Goal: Transaction & Acquisition: Purchase product/service

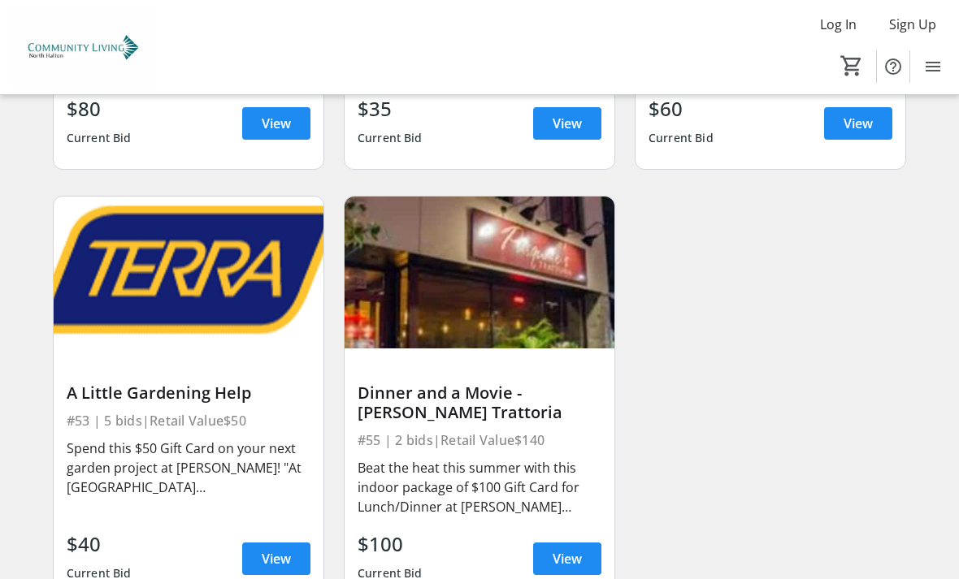
scroll to position [7813, 0]
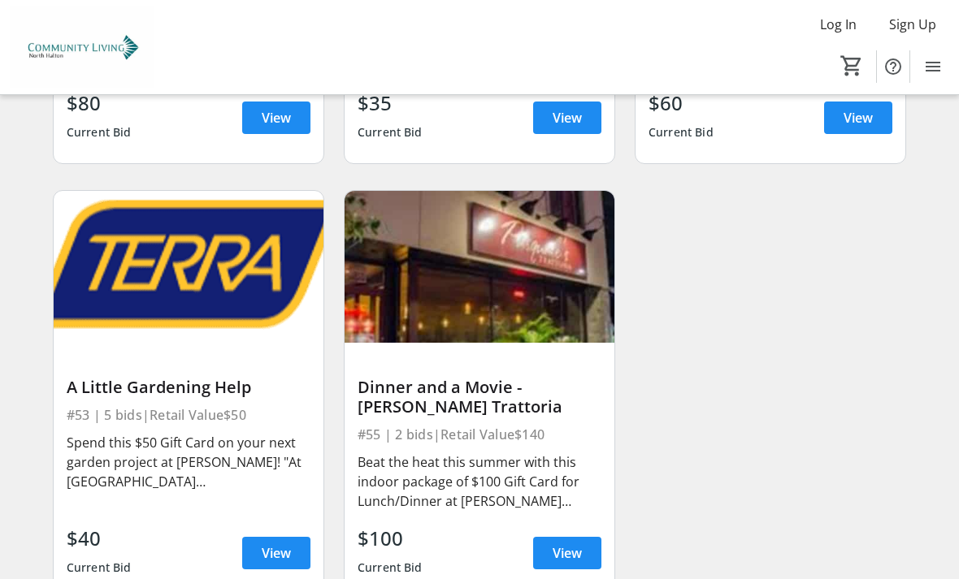
click at [514, 431] on div "Dinner and a Movie - [PERSON_NAME] Trattoria #55 | 2 bids | Retail Value $140 B…" at bounding box center [479, 470] width 270 height 255
click at [556, 452] on div "Beat the heat this summer with this indoor package of $100 Gift Card for Lunch/…" at bounding box center [479, 481] width 244 height 58
click at [575, 543] on span "View" at bounding box center [566, 552] width 29 height 19
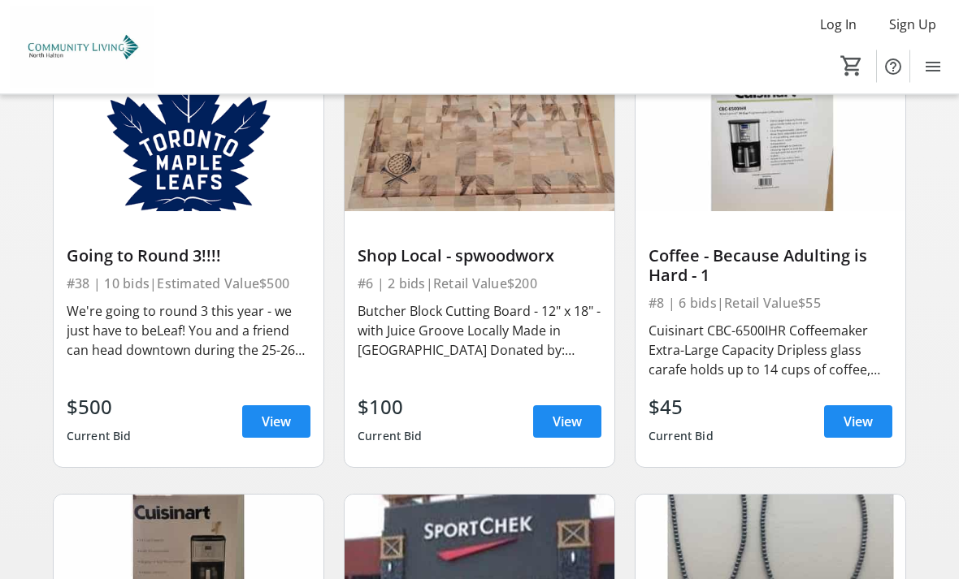
scroll to position [1500, 0]
click at [292, 411] on span at bounding box center [276, 421] width 68 height 39
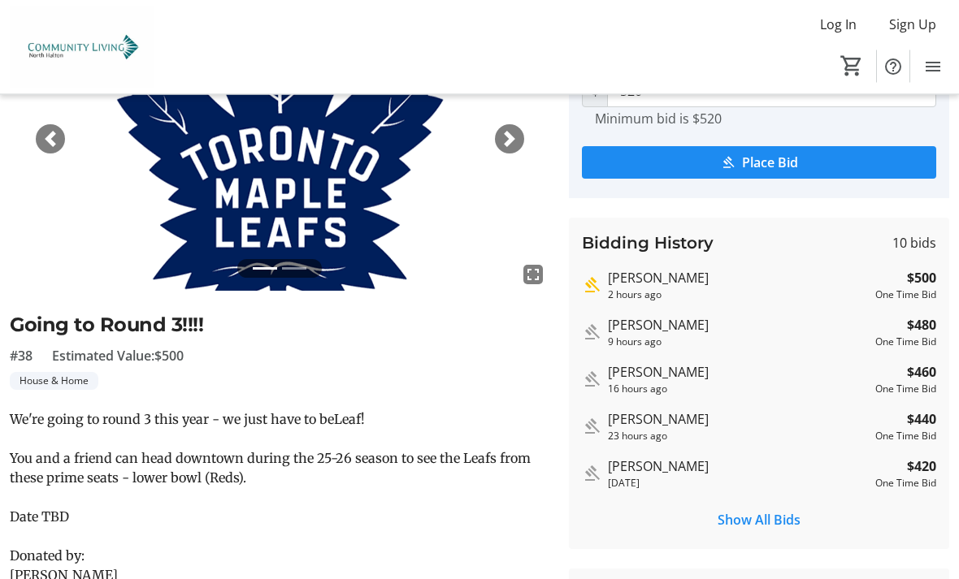
scroll to position [211, 0]
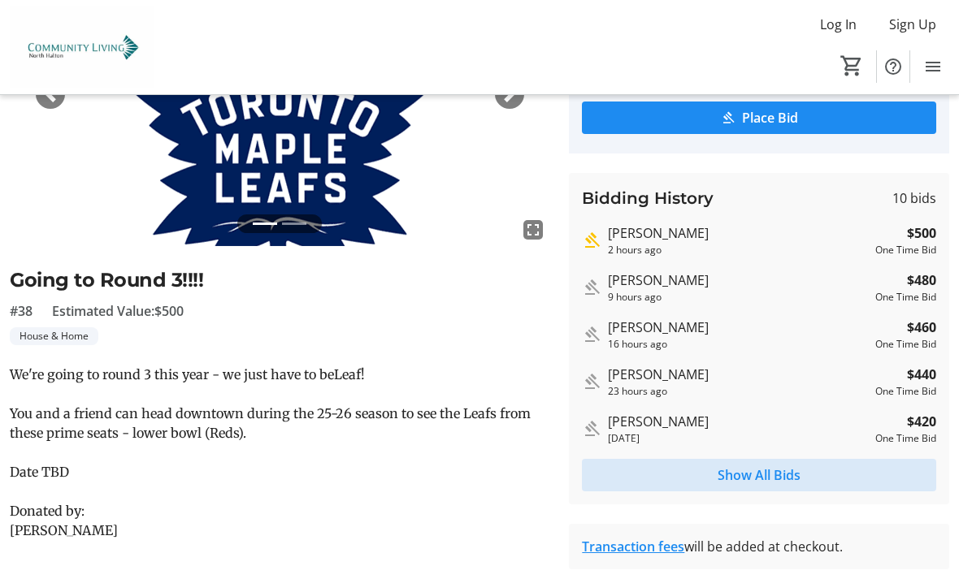
click at [774, 477] on span "Show All Bids" at bounding box center [758, 474] width 83 height 19
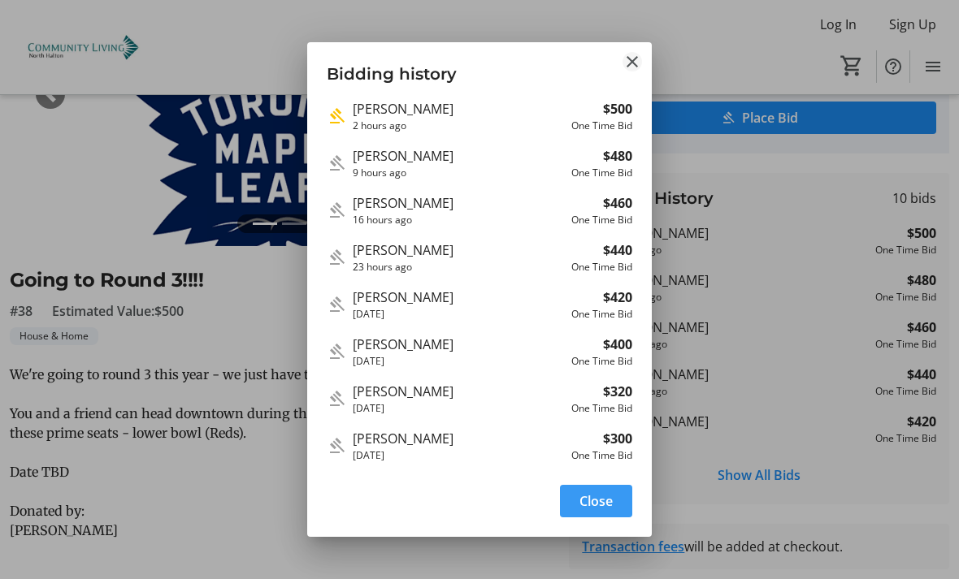
click at [632, 52] on mat-icon "Close" at bounding box center [631, 61] width 19 height 19
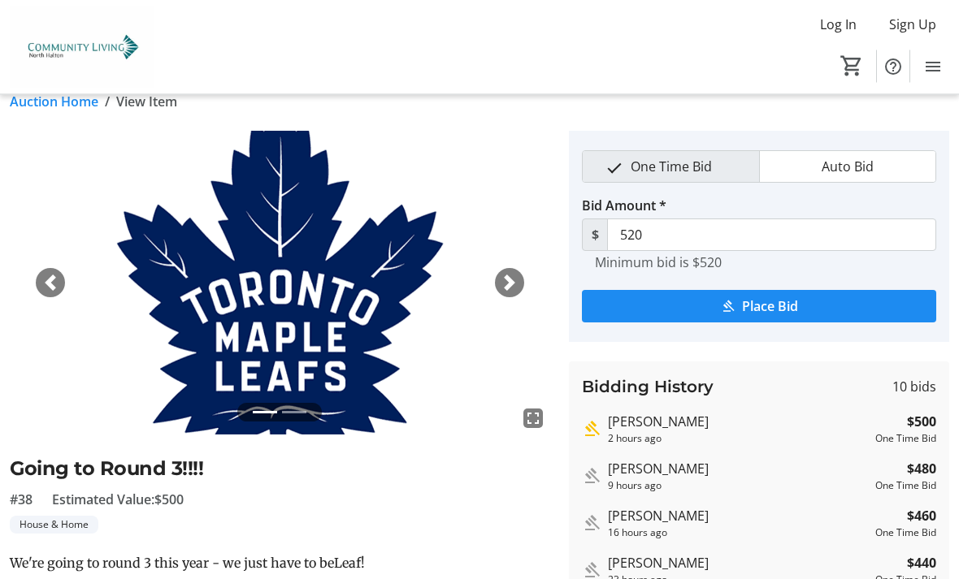
scroll to position [23, 0]
click at [800, 307] on span "submit" at bounding box center [759, 306] width 354 height 39
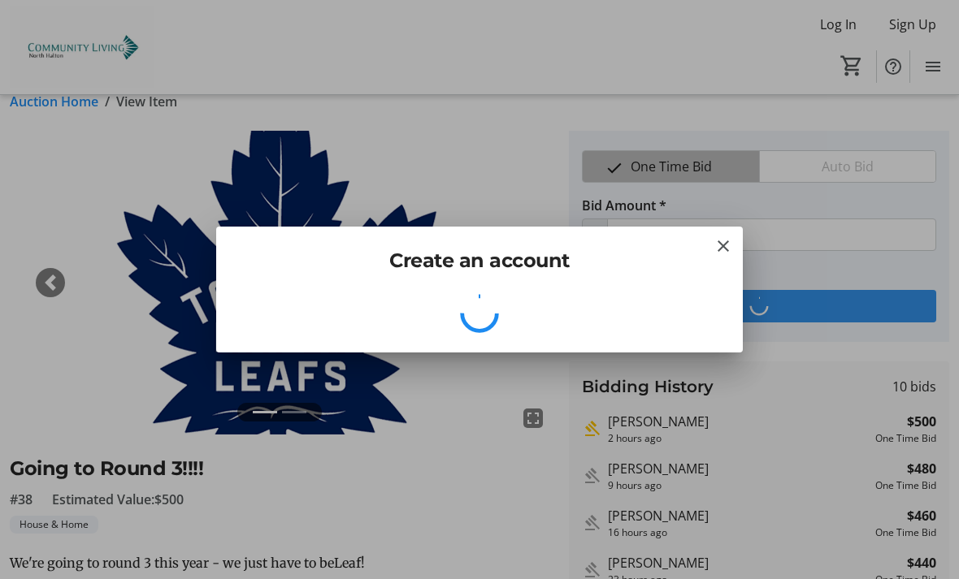
scroll to position [0, 0]
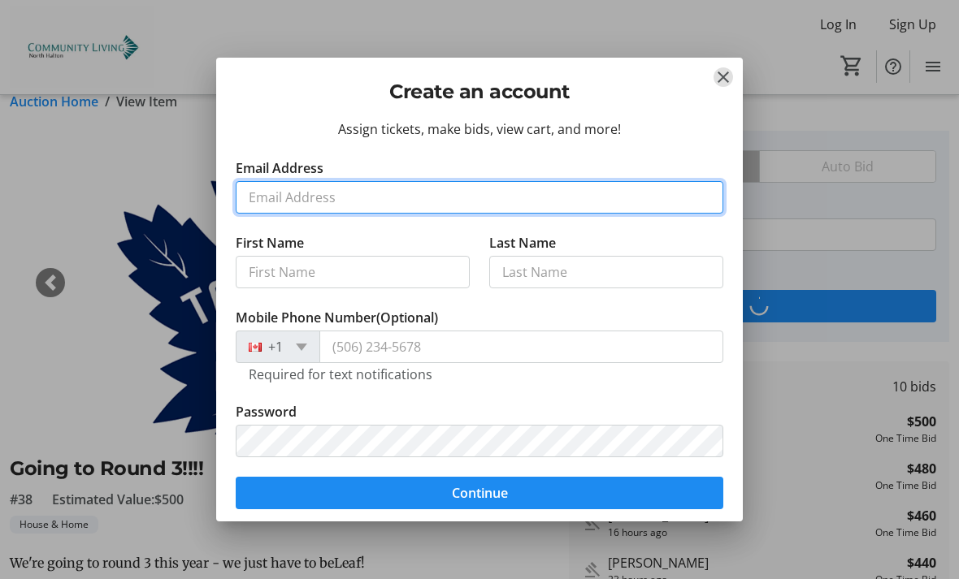
click at [313, 210] on input "Email Address" at bounding box center [479, 197] width 487 height 32
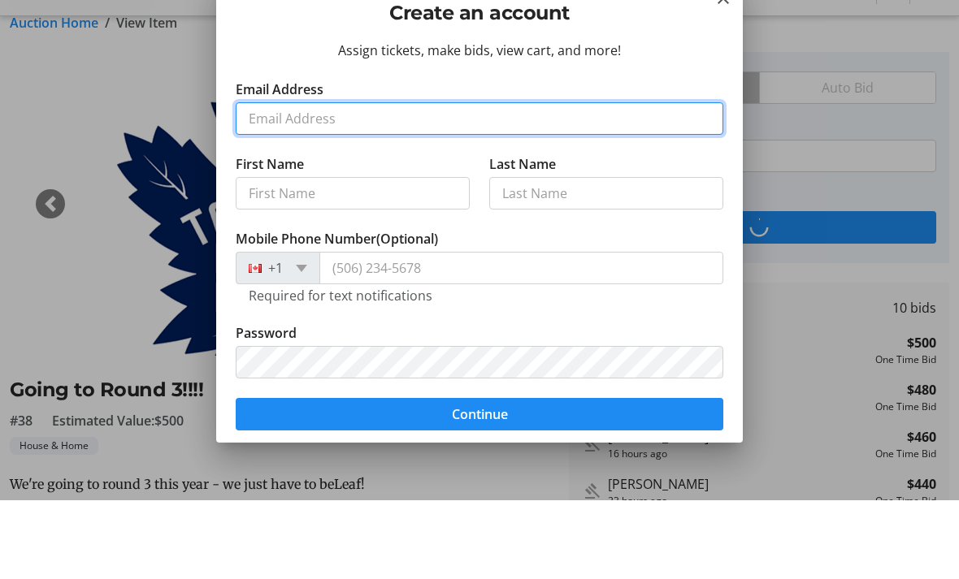
type input "[EMAIL_ADDRESS][DOMAIN_NAME]"
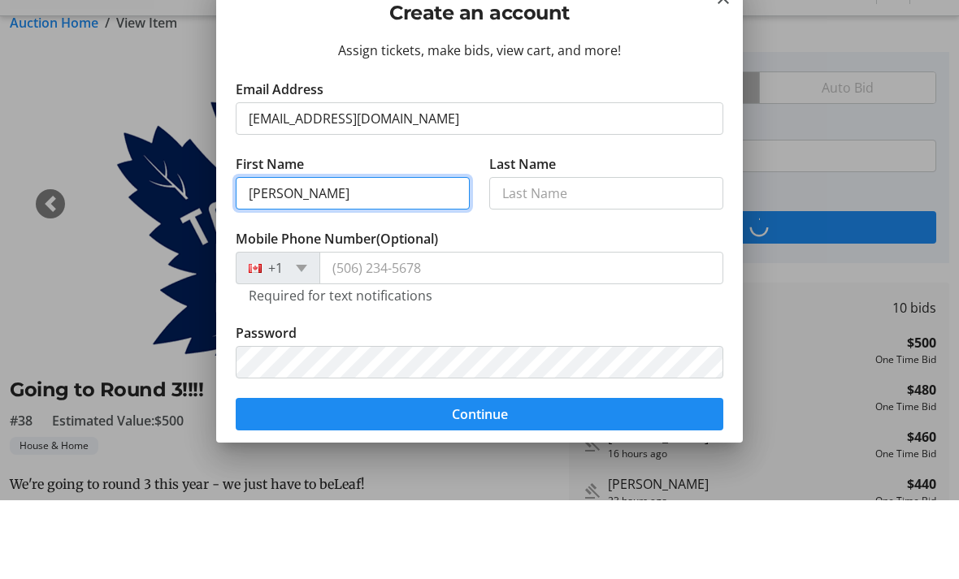
type input "[PERSON_NAME]"
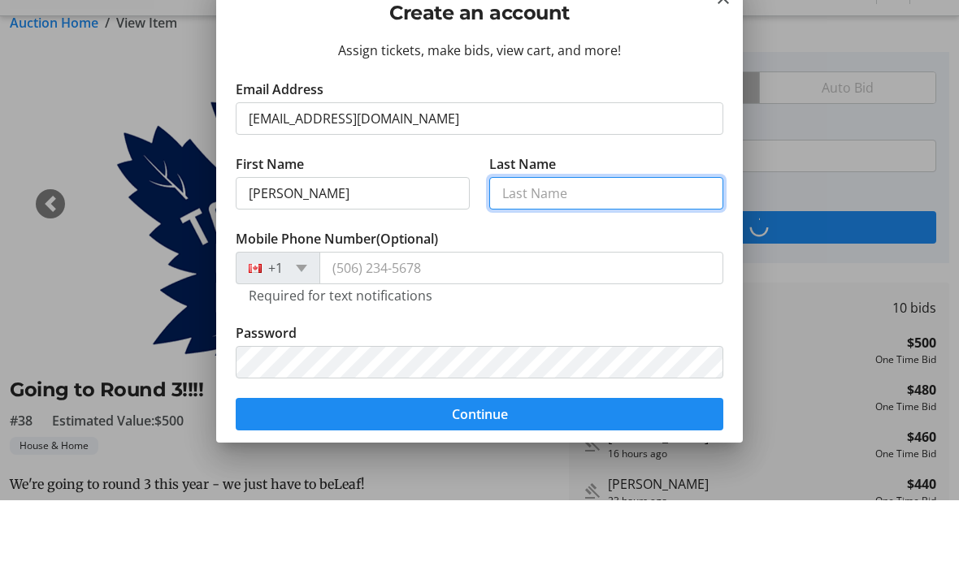
click at [556, 256] on input "Last Name" at bounding box center [606, 272] width 234 height 32
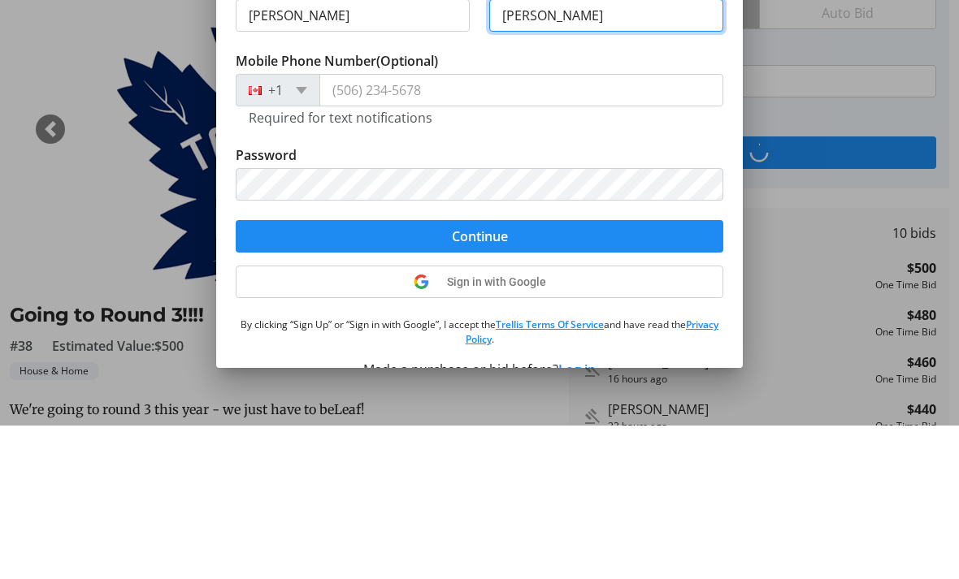
scroll to position [105, 0]
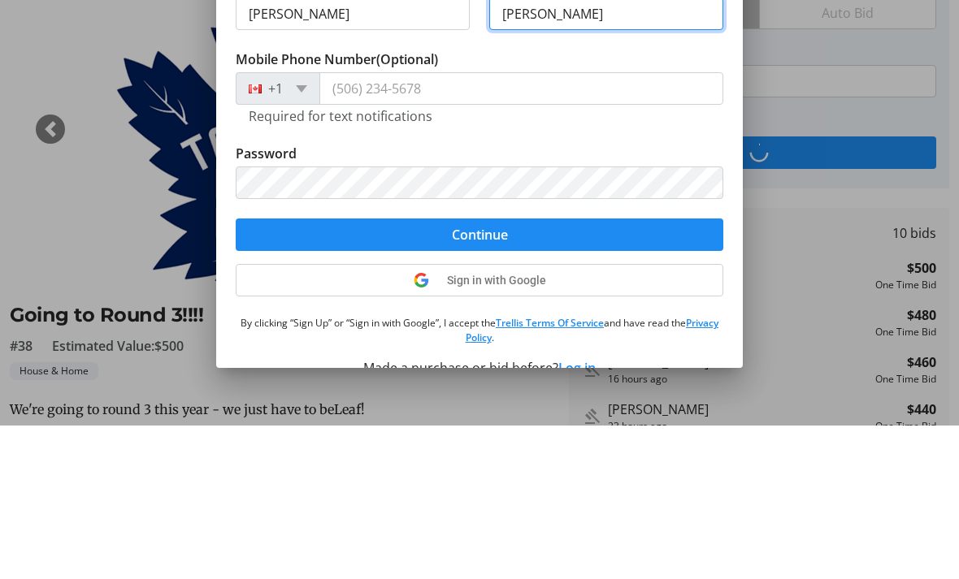
type input "[PERSON_NAME]"
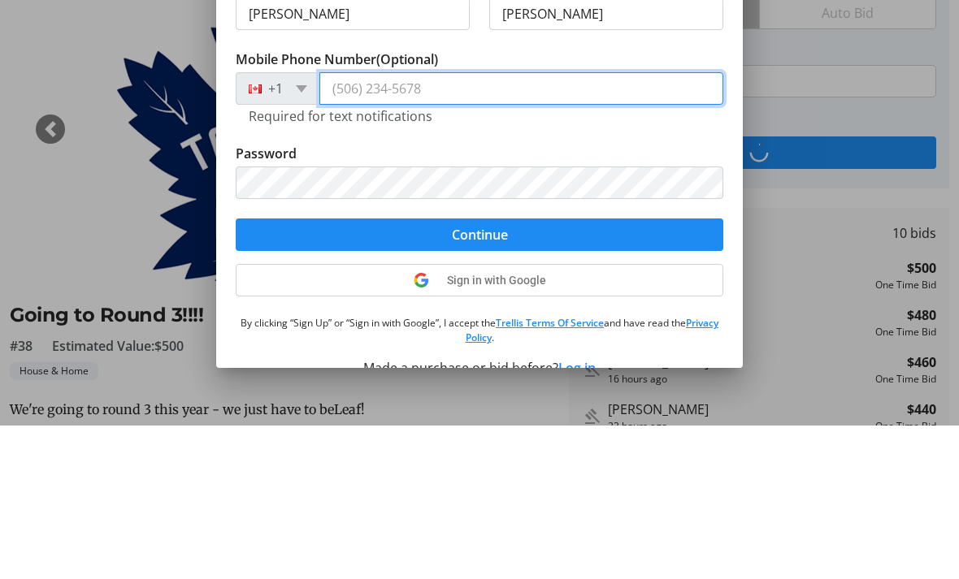
click at [399, 226] on input "Mobile Phone Number (Optional)" at bounding box center [521, 242] width 404 height 32
type input "[PHONE_NUMBER]"
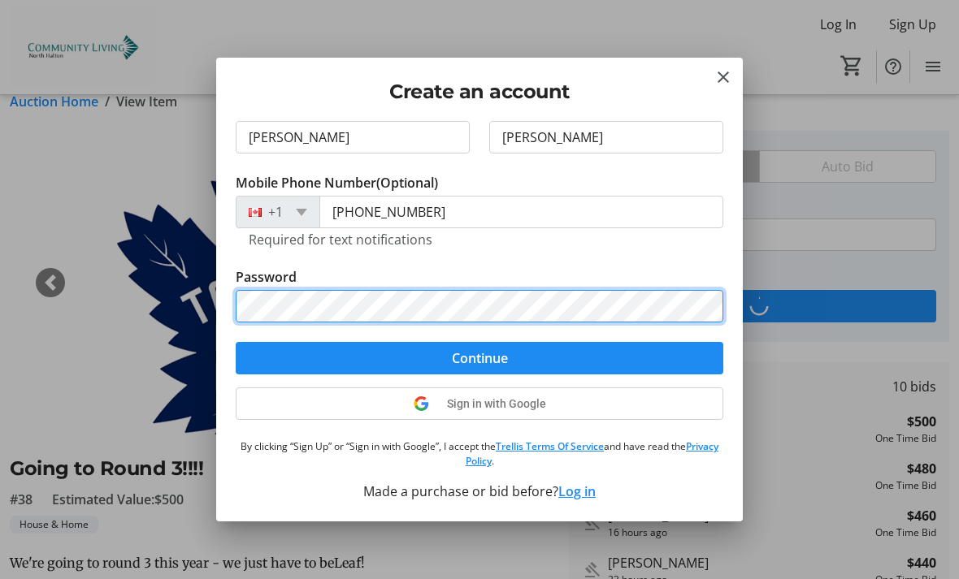
scroll to position [134, 0]
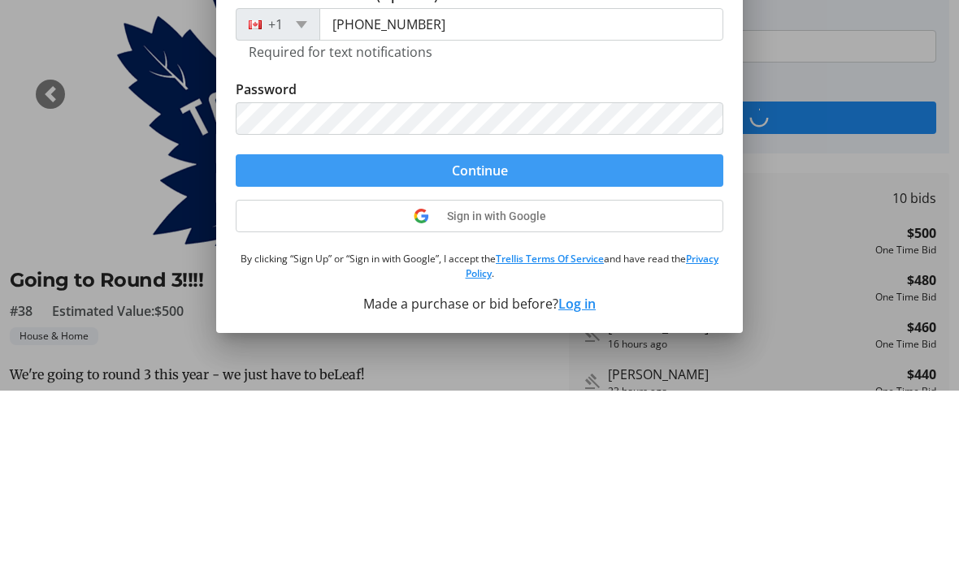
click at [621, 340] on span "submit" at bounding box center [479, 359] width 487 height 39
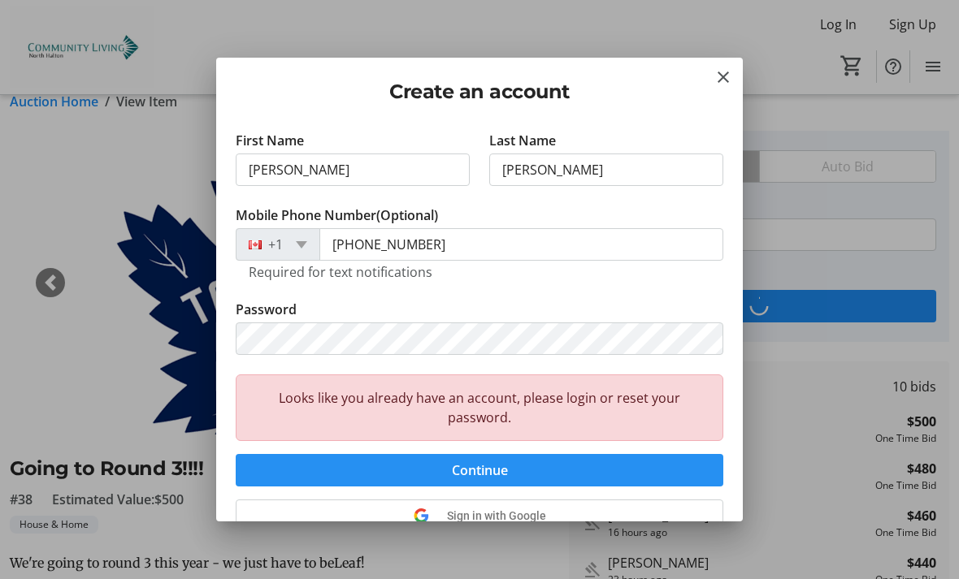
scroll to position [105, 0]
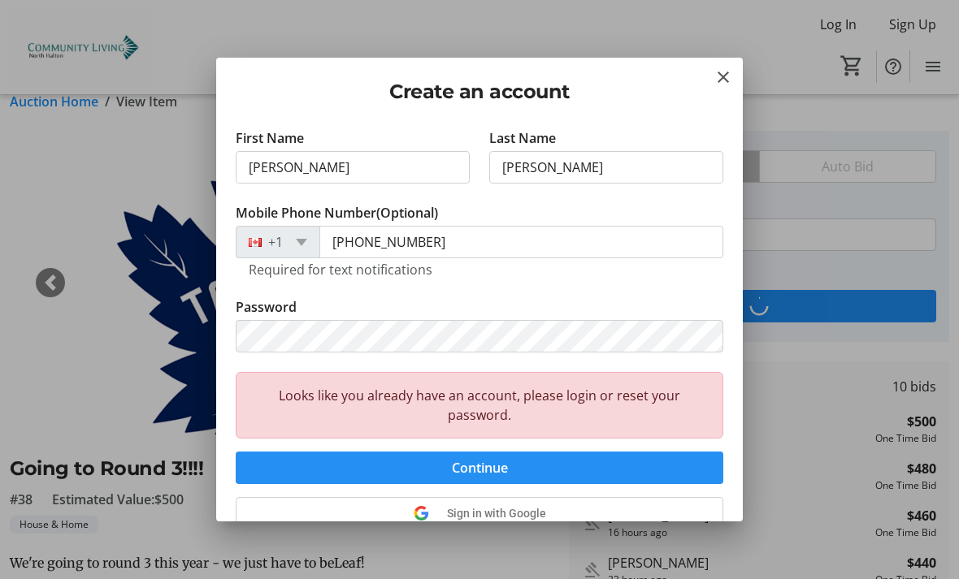
click at [576, 461] on span "submit" at bounding box center [479, 467] width 487 height 39
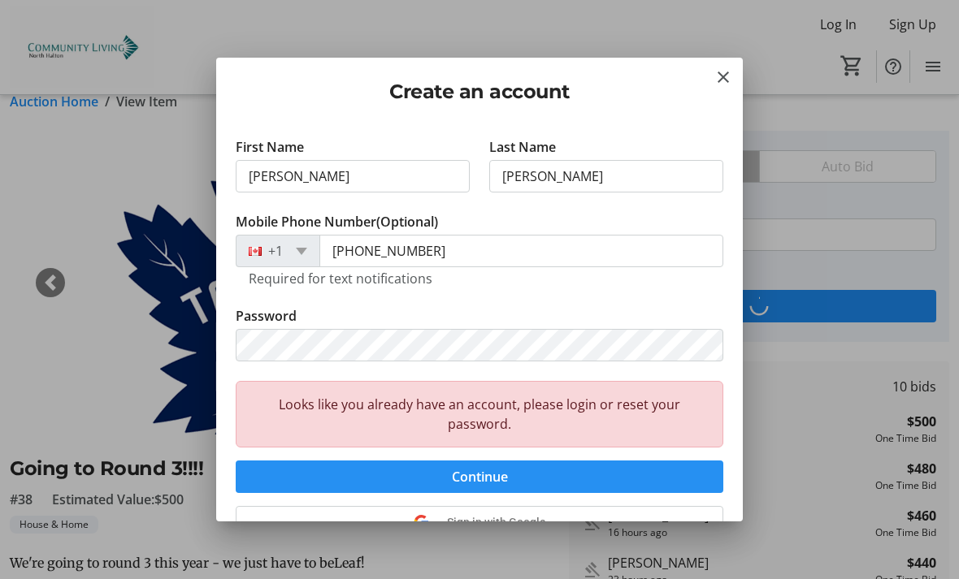
scroll to position [97, 0]
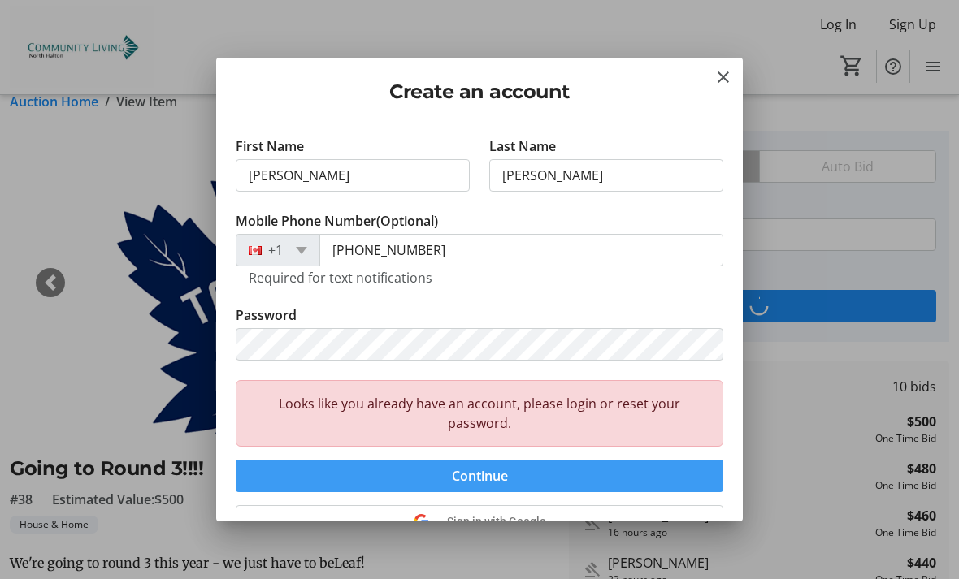
click at [560, 475] on span "submit" at bounding box center [479, 476] width 487 height 39
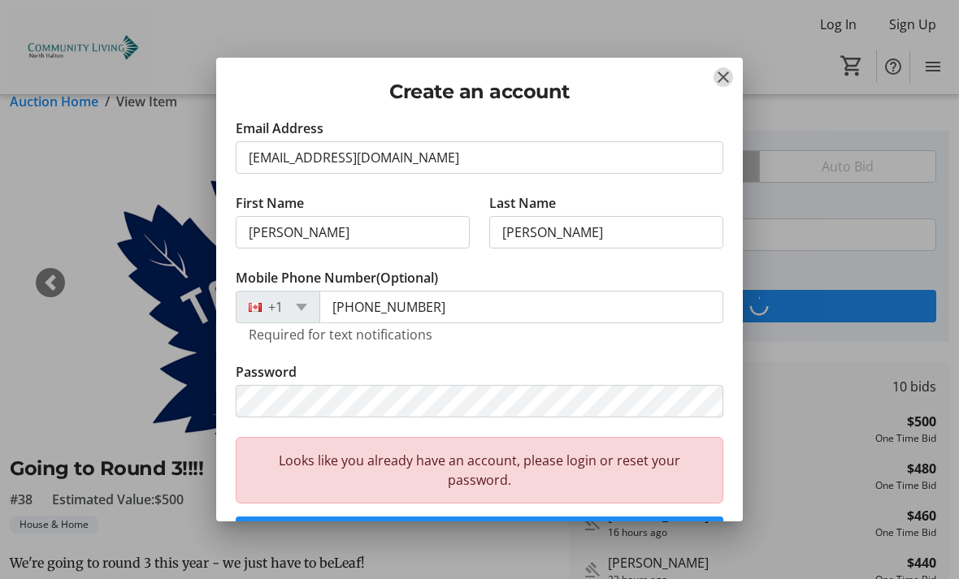
click at [718, 70] on mat-icon "Close" at bounding box center [722, 76] width 19 height 19
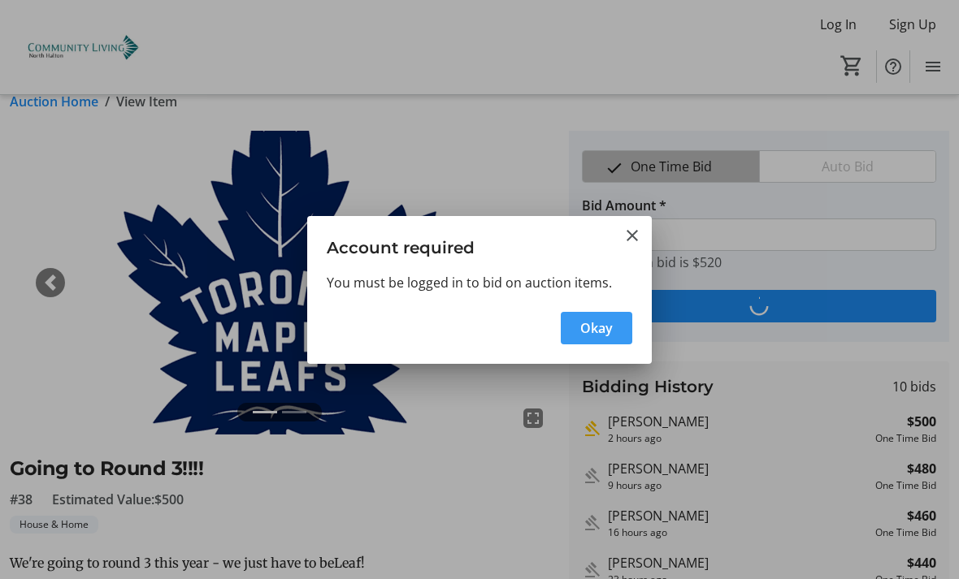
click at [607, 327] on span "Okay" at bounding box center [596, 327] width 32 height 19
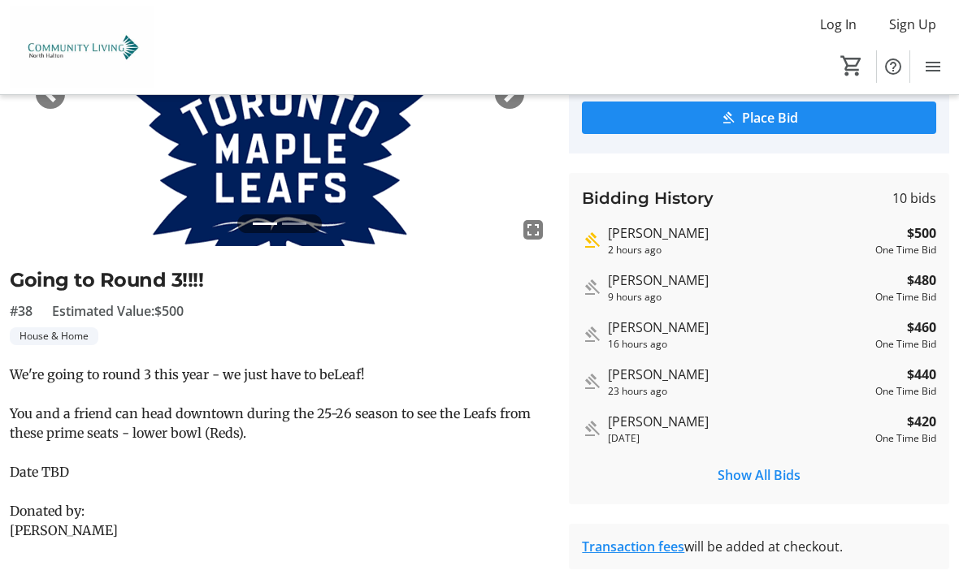
scroll to position [84, 0]
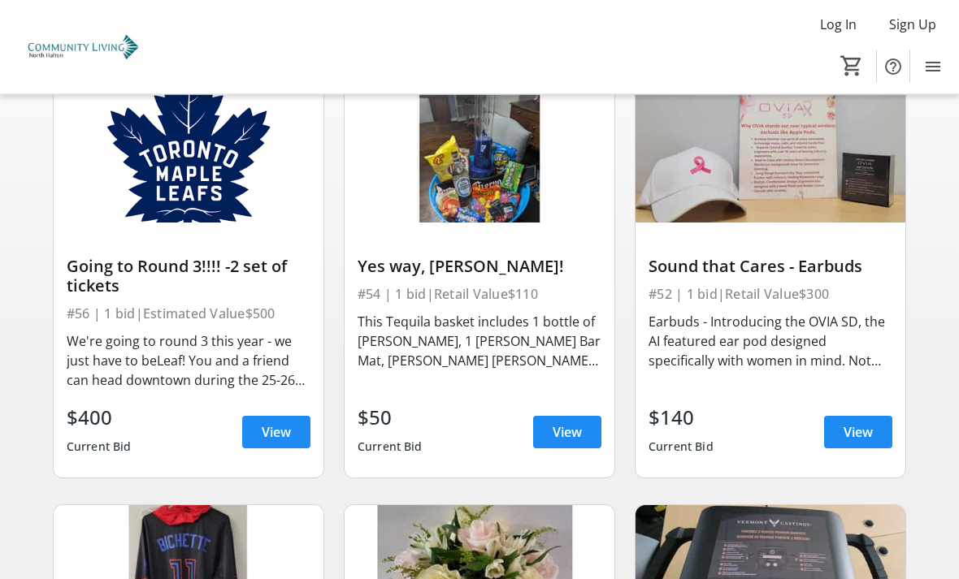
scroll to position [185, 0]
click at [289, 422] on span "View" at bounding box center [276, 431] width 29 height 19
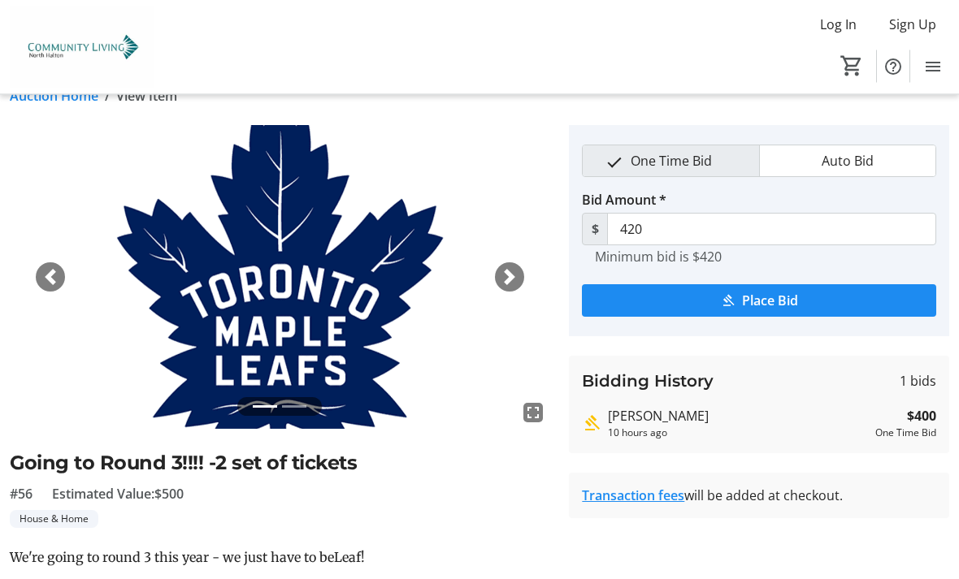
scroll to position [25, 0]
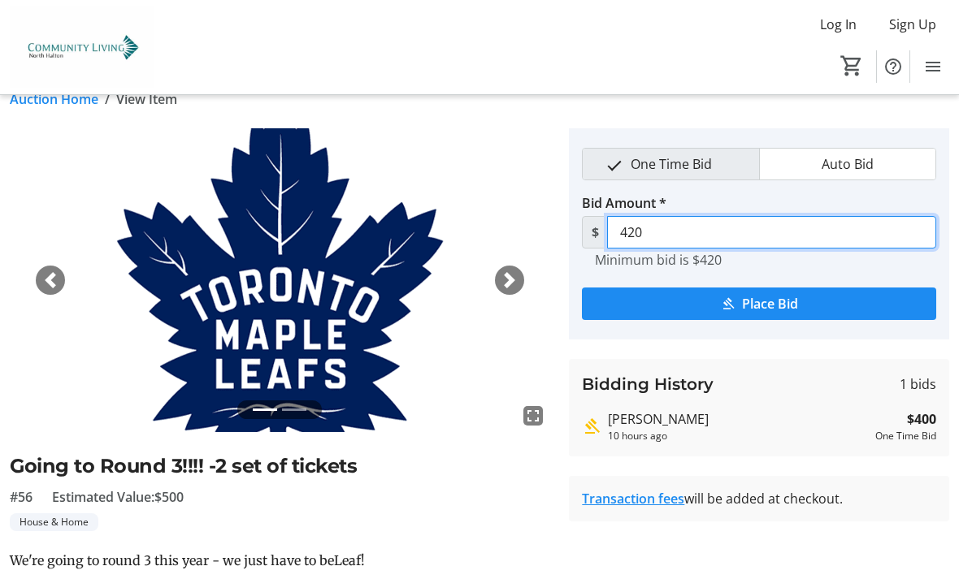
click at [681, 231] on input "420" at bounding box center [771, 232] width 329 height 32
type input "4"
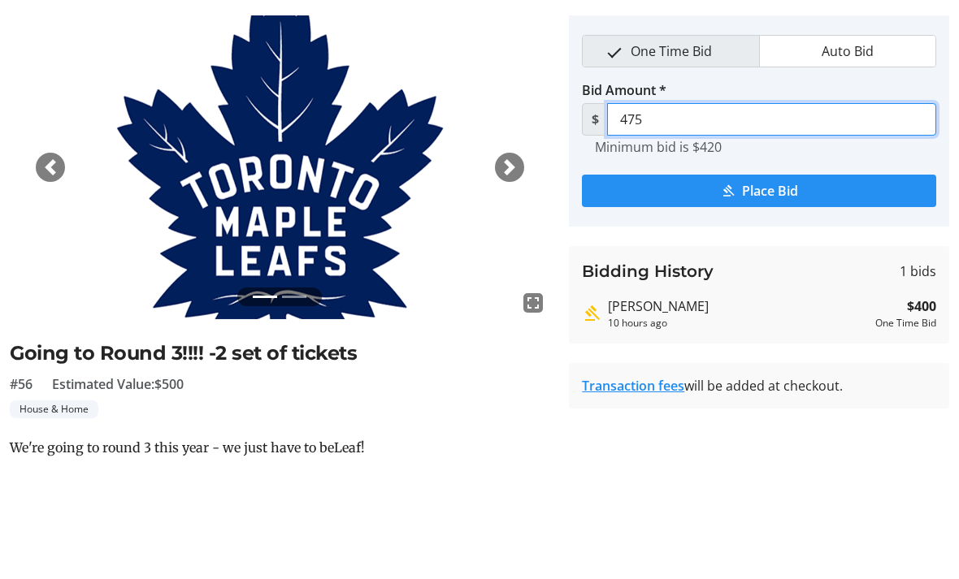
type input "475"
click at [851, 284] on span "submit" at bounding box center [759, 303] width 354 height 39
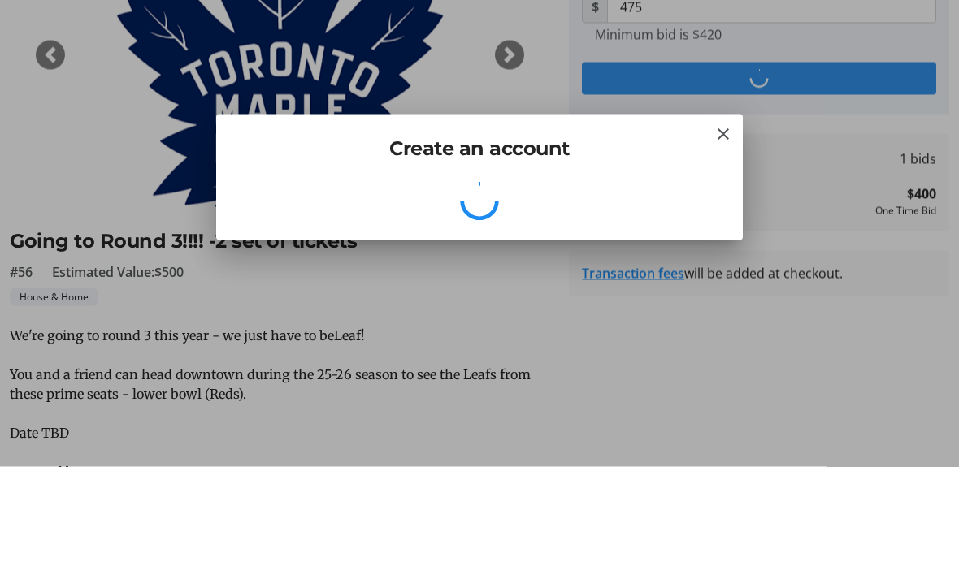
scroll to position [0, 0]
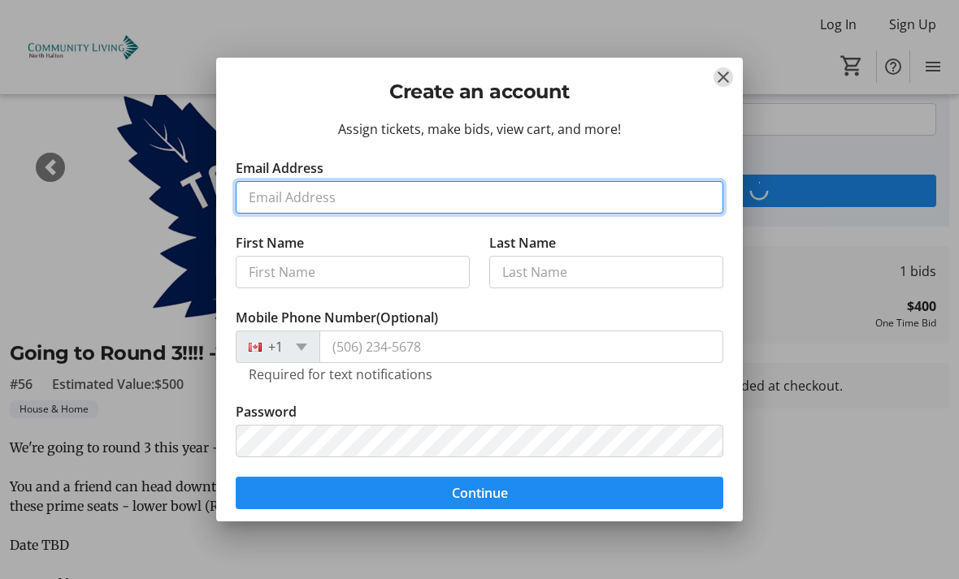
click at [306, 188] on input "Email Address" at bounding box center [479, 197] width 487 height 32
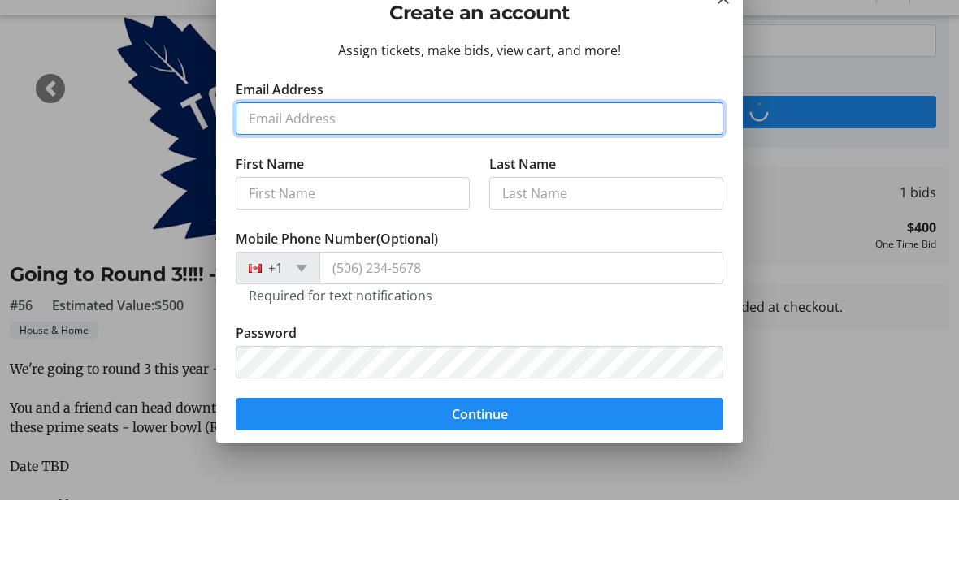
type input "[EMAIL_ADDRESS][DOMAIN_NAME]"
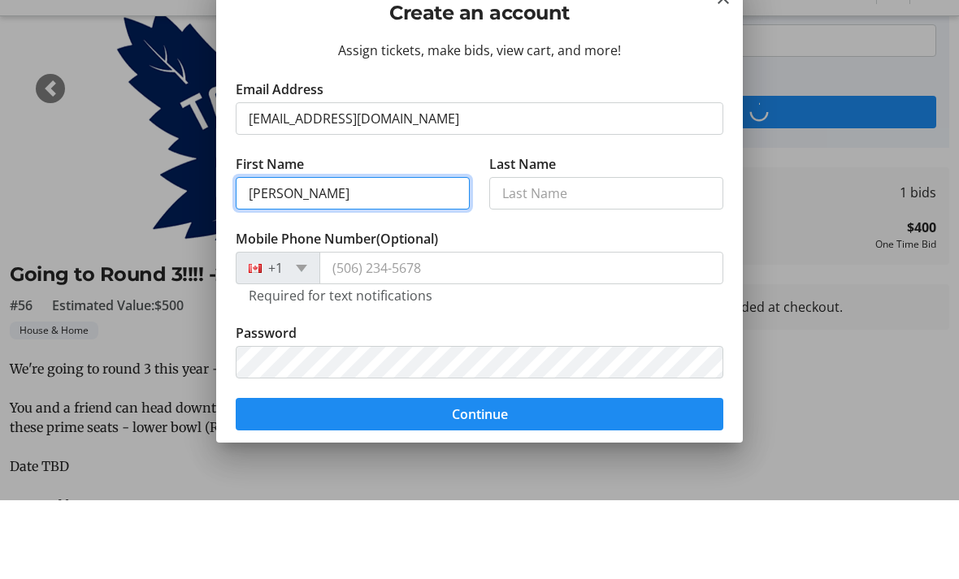
type input "[PERSON_NAME]"
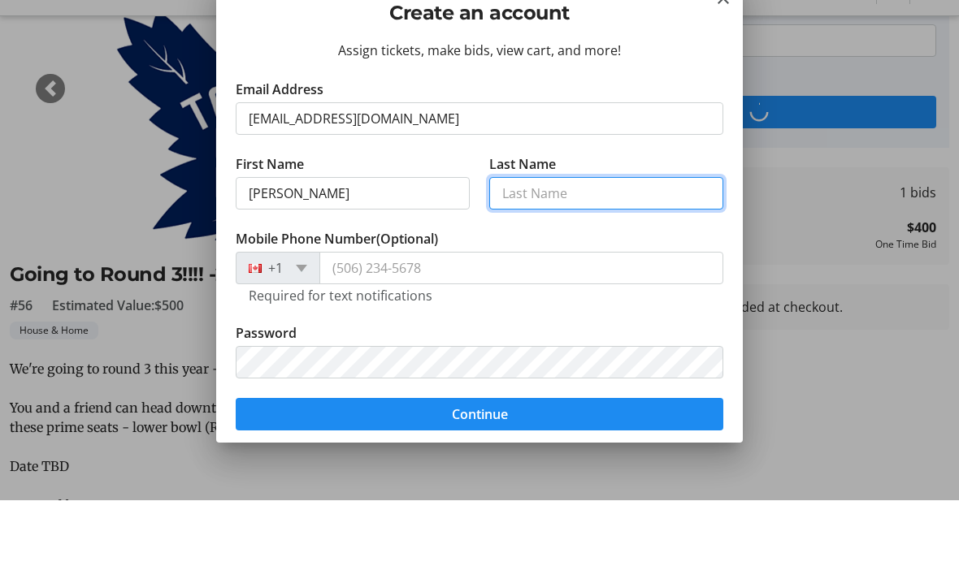
click at [561, 256] on input "Last Name" at bounding box center [606, 272] width 234 height 32
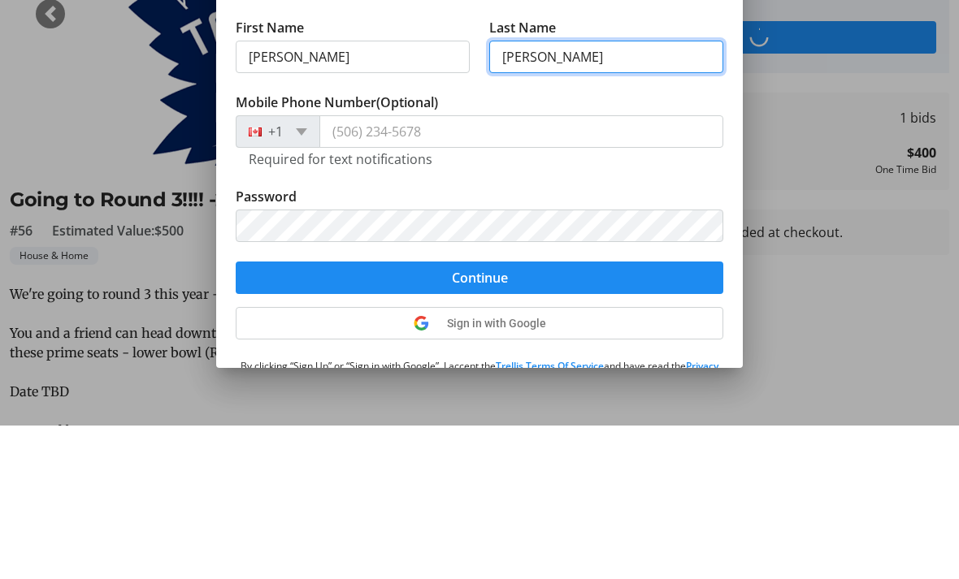
scroll to position [67, 0]
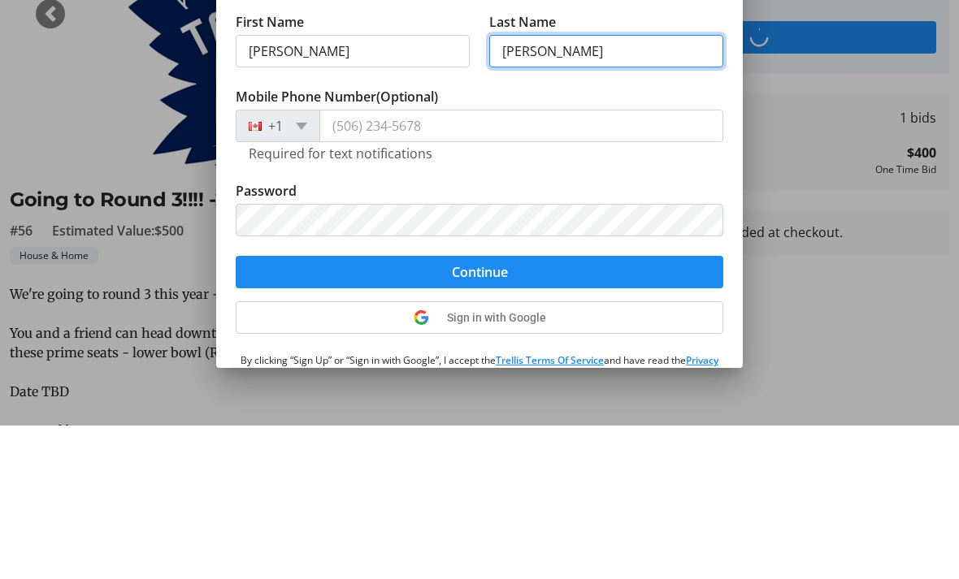
type input "[PERSON_NAME]"
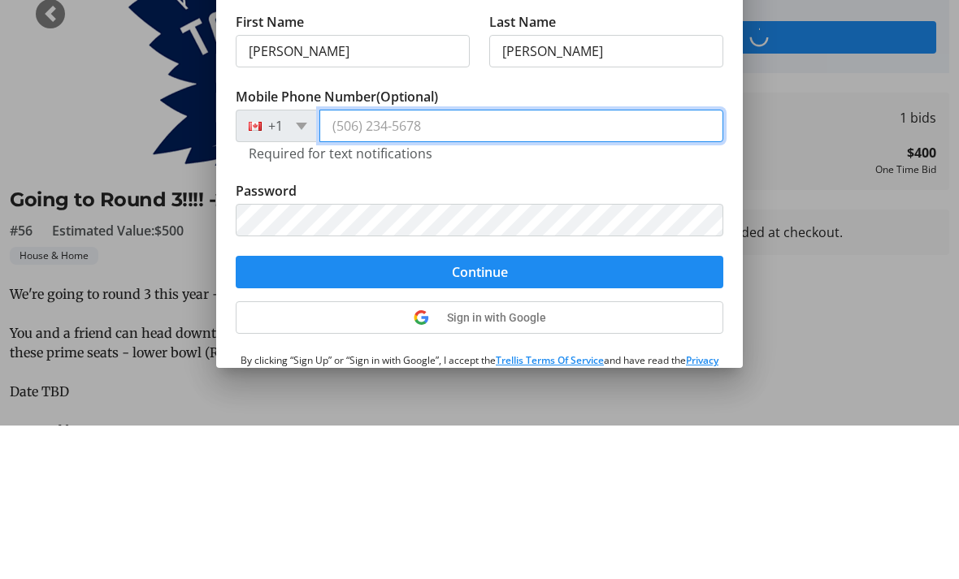
click at [375, 263] on input "Mobile Phone Number (Optional)" at bounding box center [521, 279] width 404 height 32
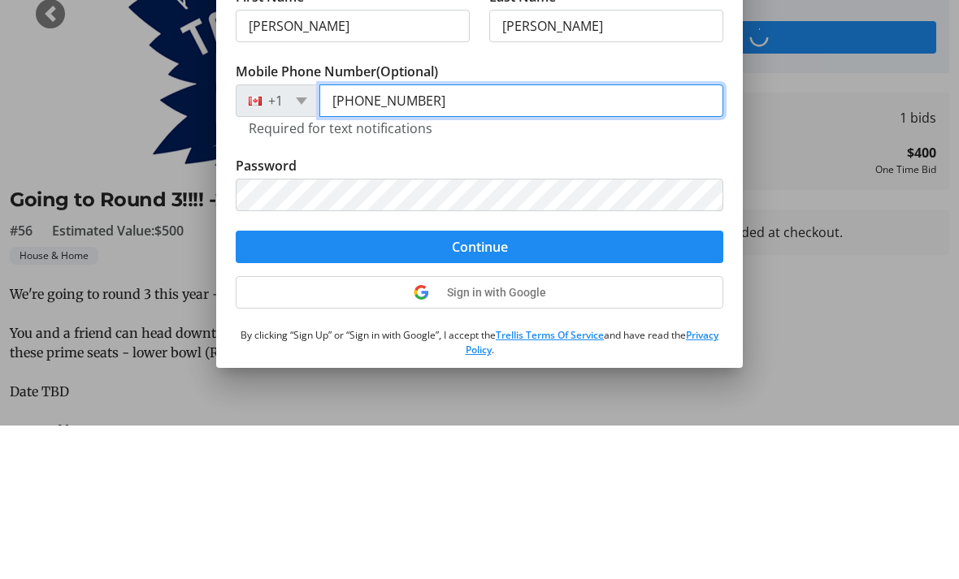
scroll to position [123, 0]
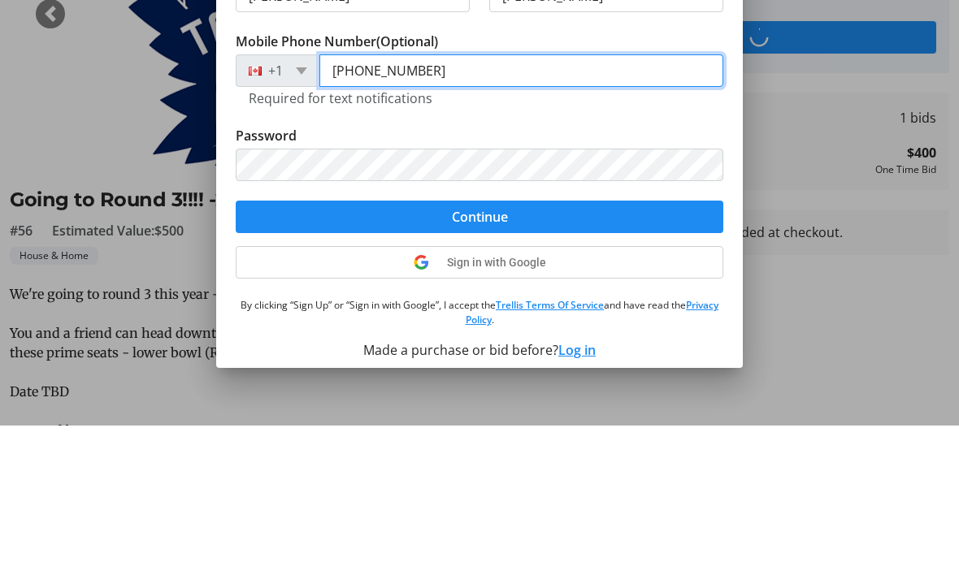
type input "[PHONE_NUMBER]"
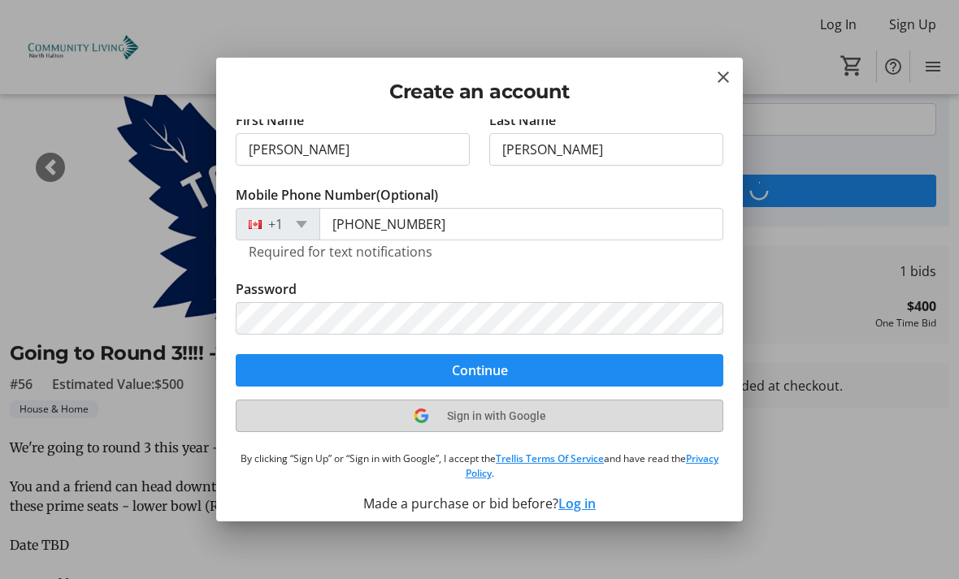
click at [546, 414] on div "Assign tickets, make bids, view cart, and more! Email Address johncorbett58@gma…" at bounding box center [479, 319] width 526 height 401
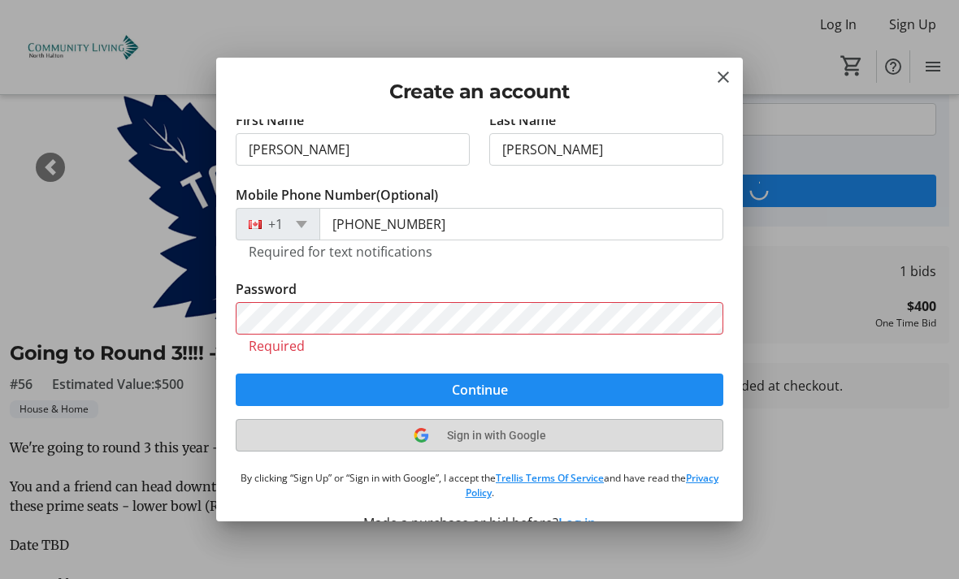
click at [545, 431] on span at bounding box center [479, 435] width 486 height 39
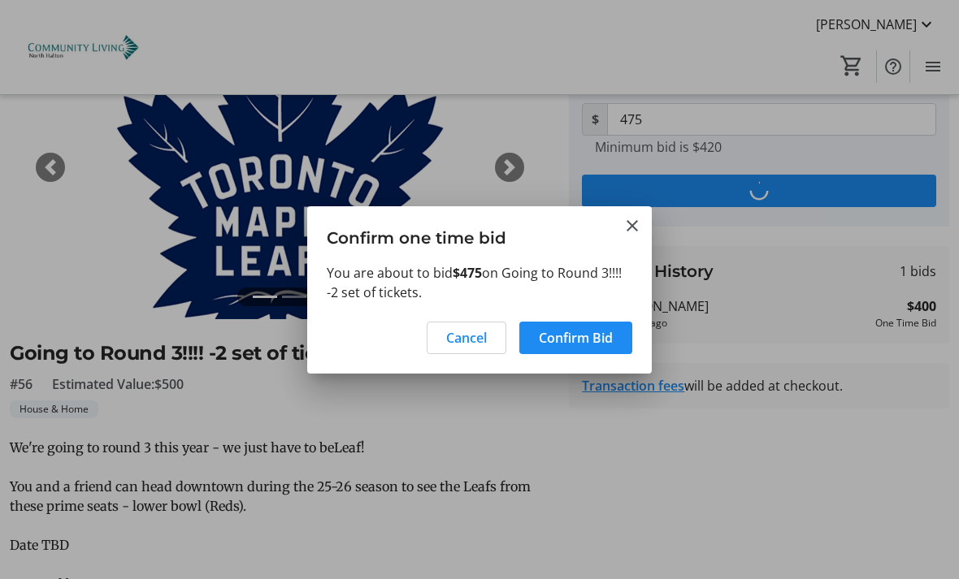
scroll to position [0, 0]
click at [615, 338] on span at bounding box center [575, 337] width 113 height 39
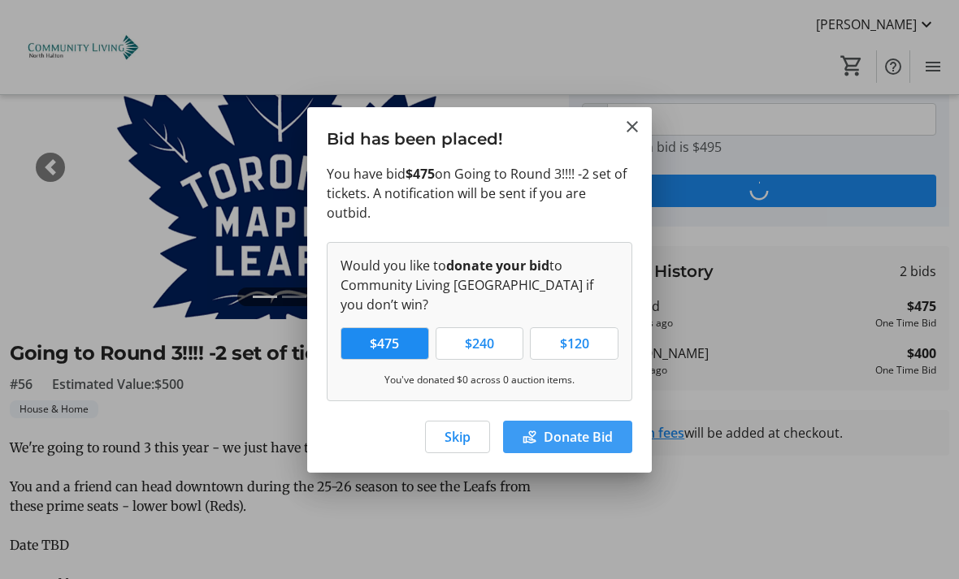
click at [601, 418] on span at bounding box center [567, 437] width 129 height 39
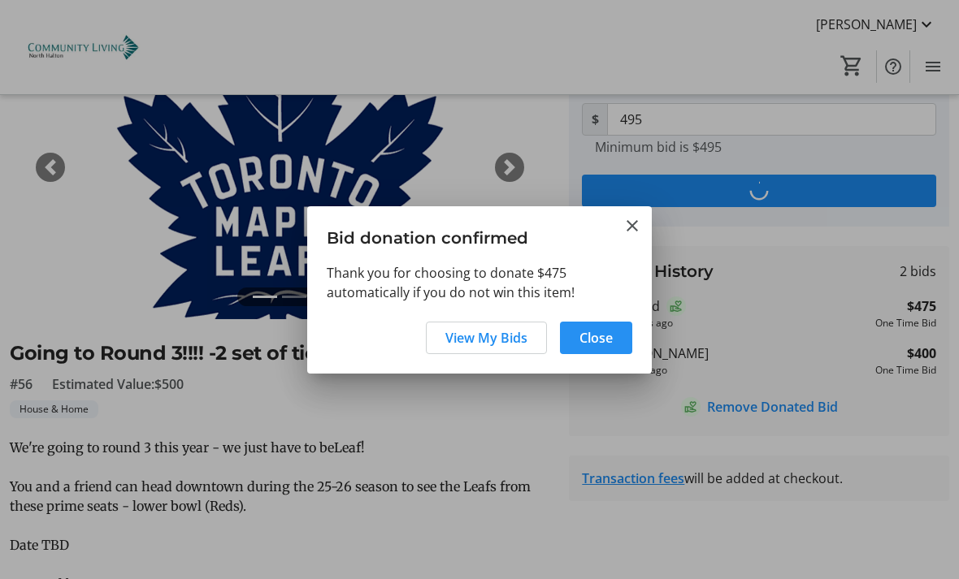
click at [614, 332] on span at bounding box center [596, 337] width 72 height 39
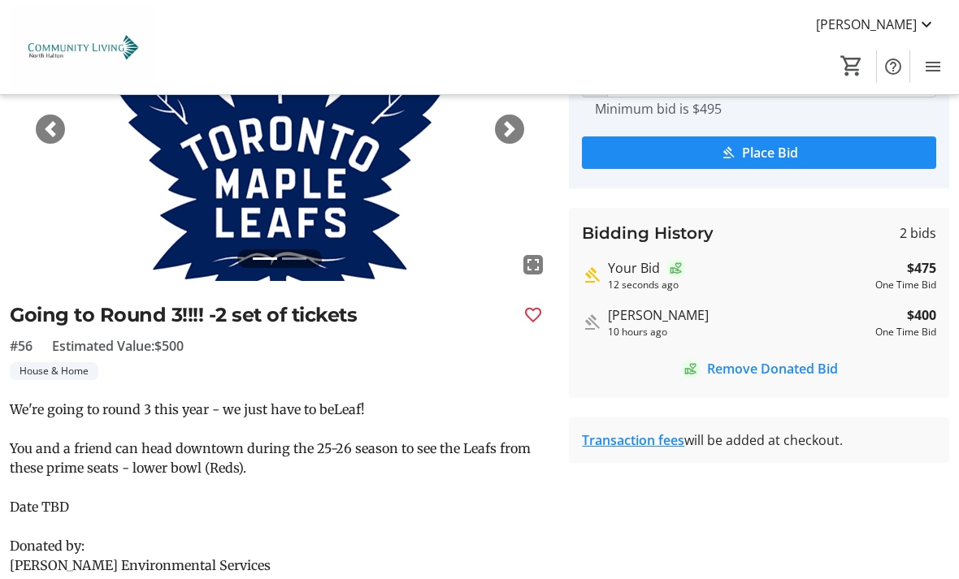
scroll to position [186, 0]
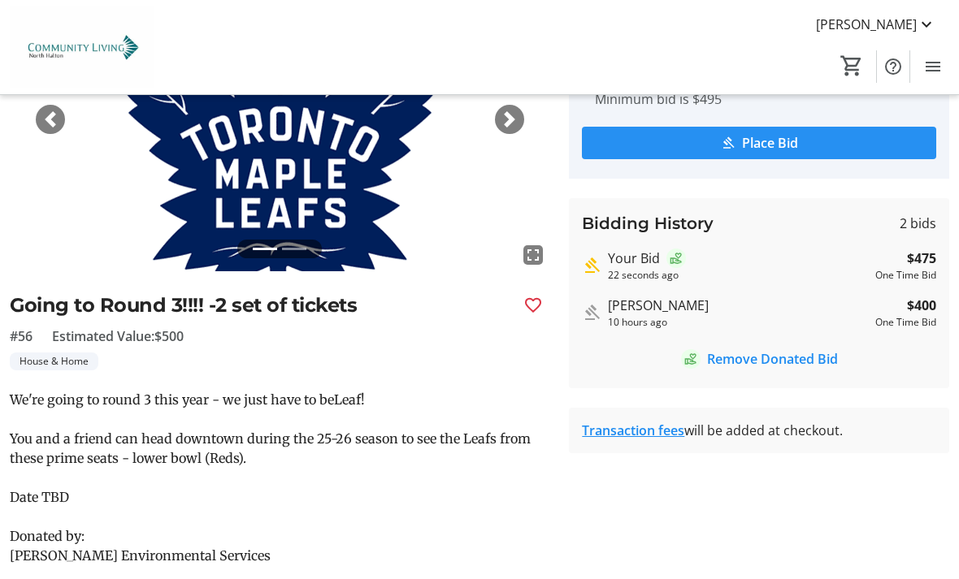
click at [825, 138] on span "submit" at bounding box center [759, 142] width 354 height 39
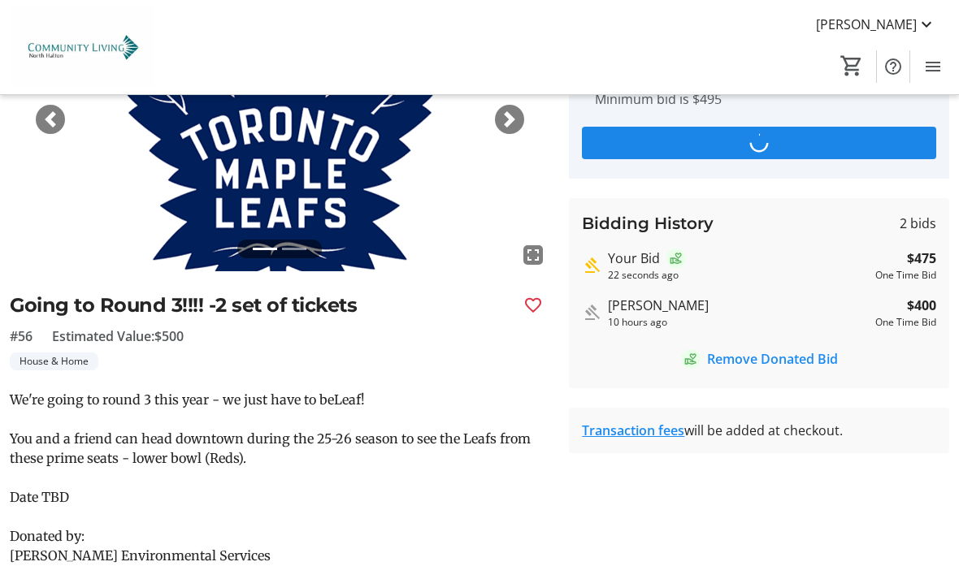
scroll to position [0, 0]
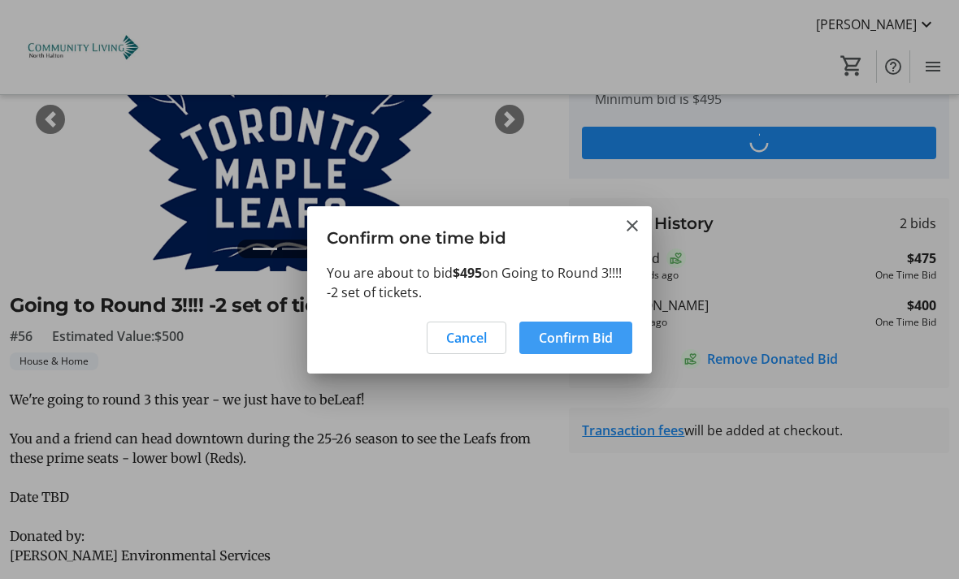
click at [617, 340] on span at bounding box center [575, 337] width 113 height 39
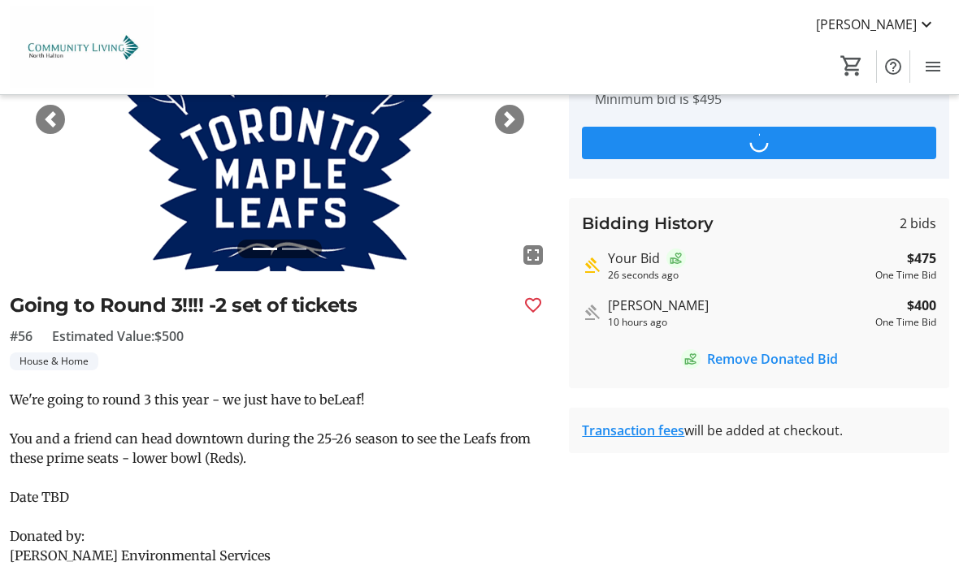
type input "515"
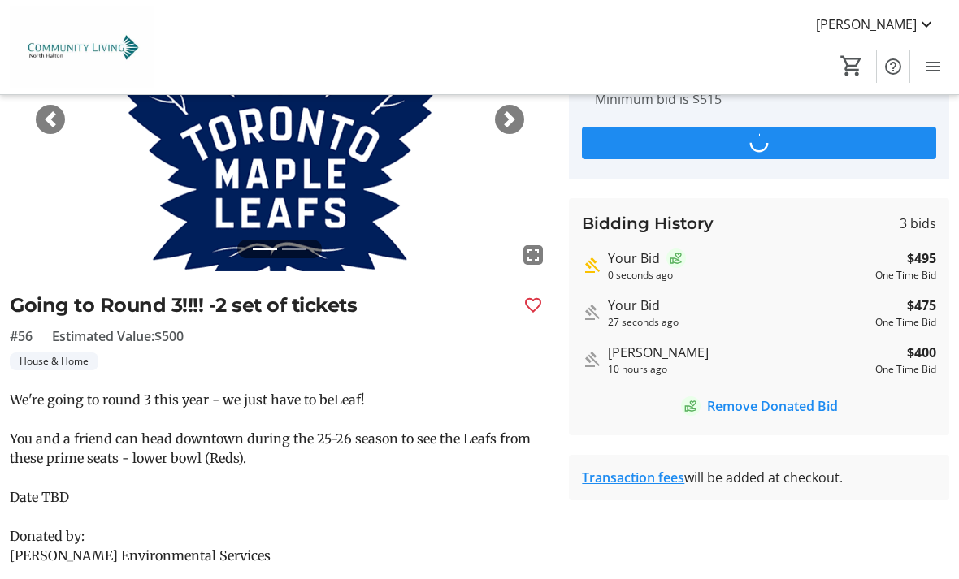
scroll to position [0, 0]
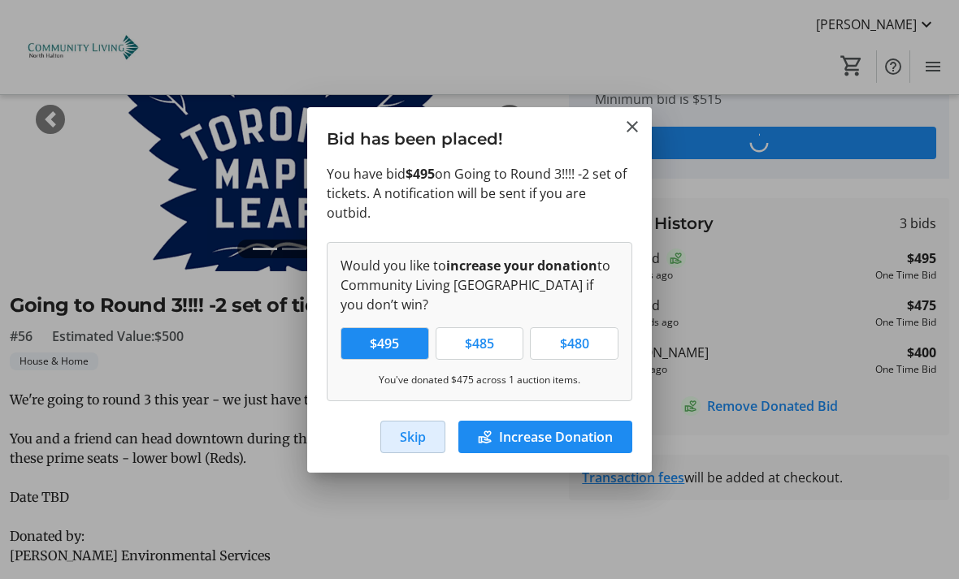
click at [416, 434] on span "Skip" at bounding box center [413, 436] width 26 height 19
